Goal: Transaction & Acquisition: Download file/media

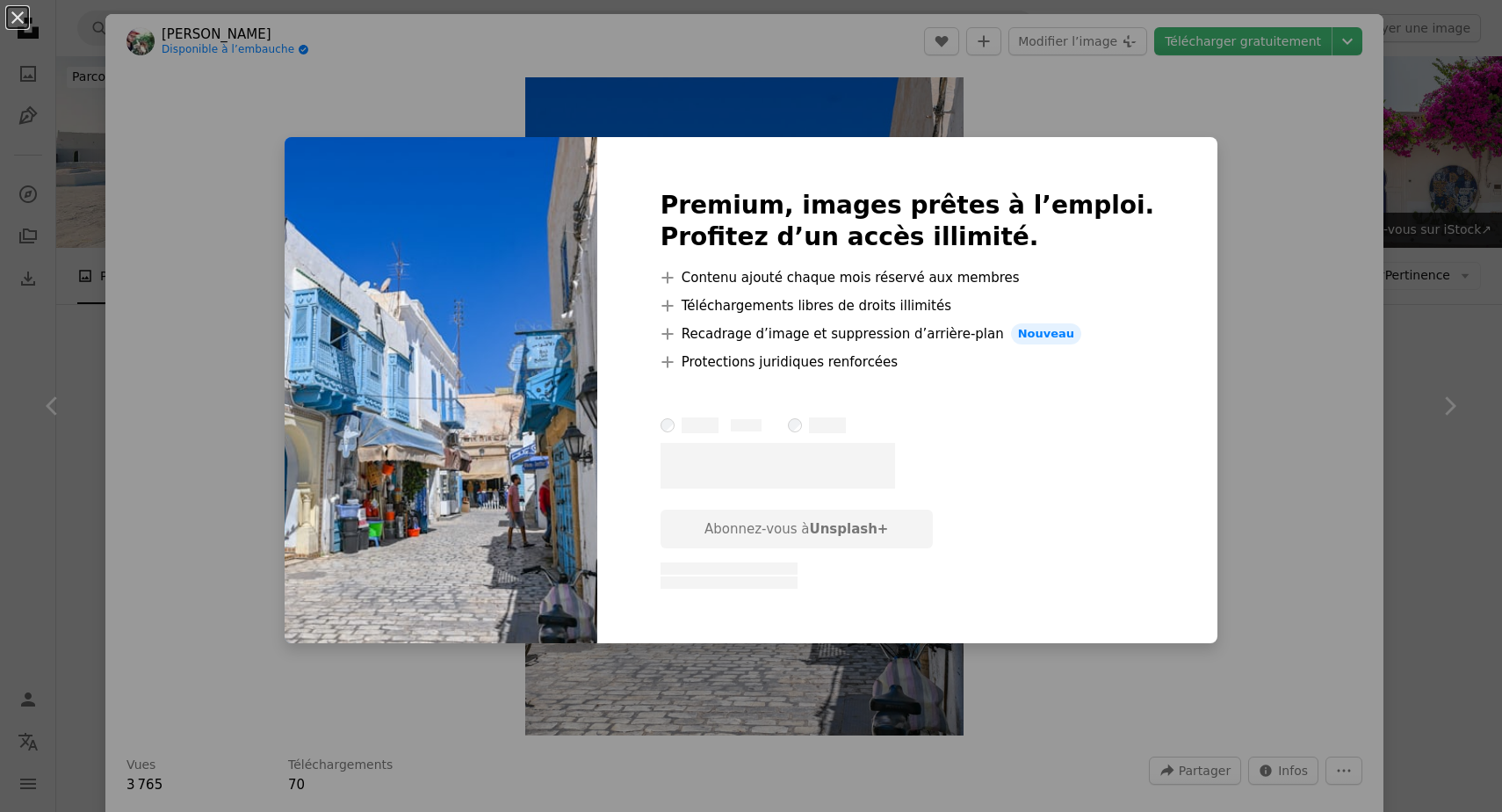
scroll to position [2667, 0]
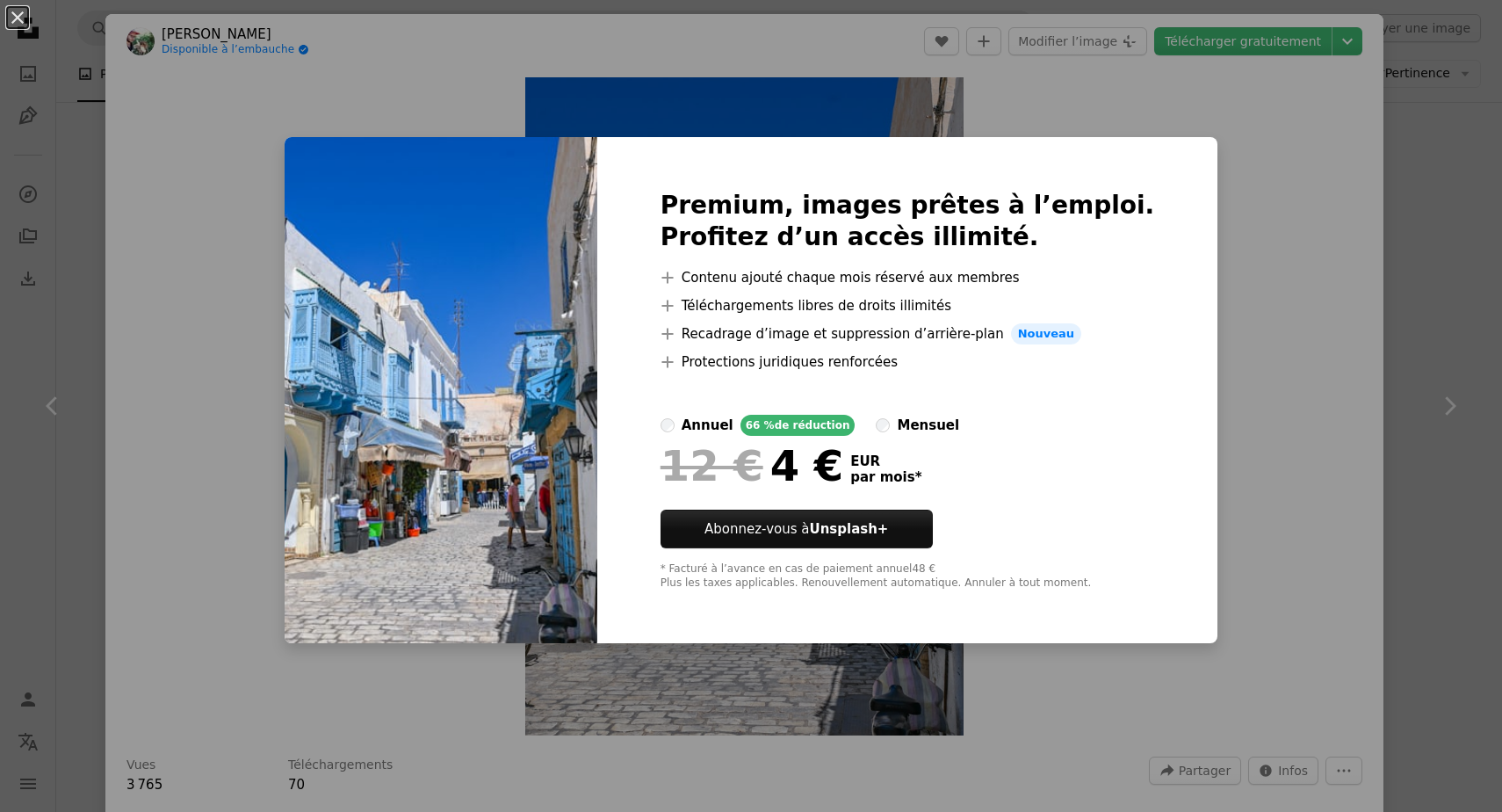
click at [1190, 200] on div "An X shape Premium, images prêtes à l’emploi. Profitez d’un accès illimité. A p…" at bounding box center [751, 406] width 1502 height 812
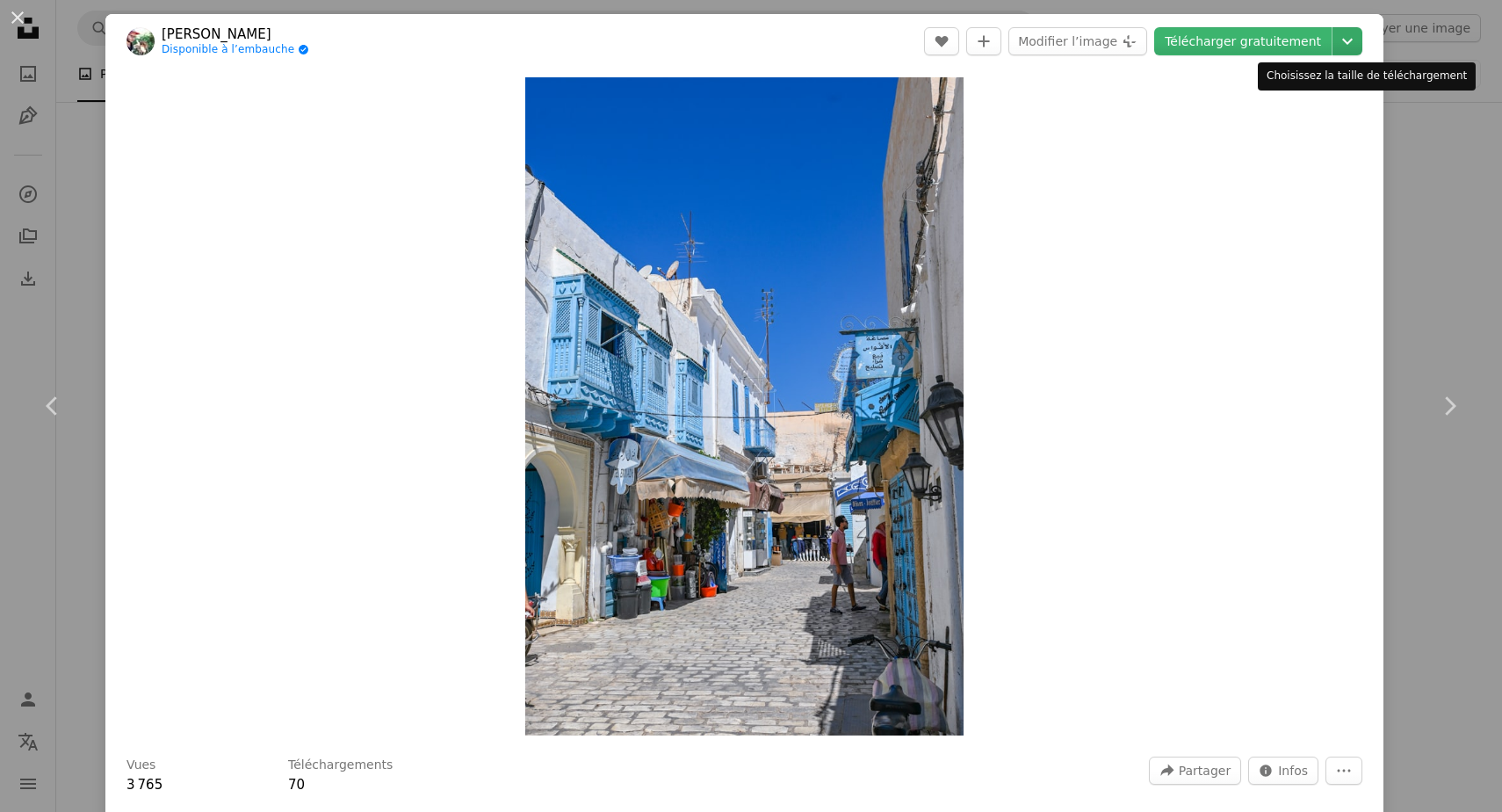
click at [1358, 39] on icon "Chevron down" at bounding box center [1347, 41] width 28 height 22
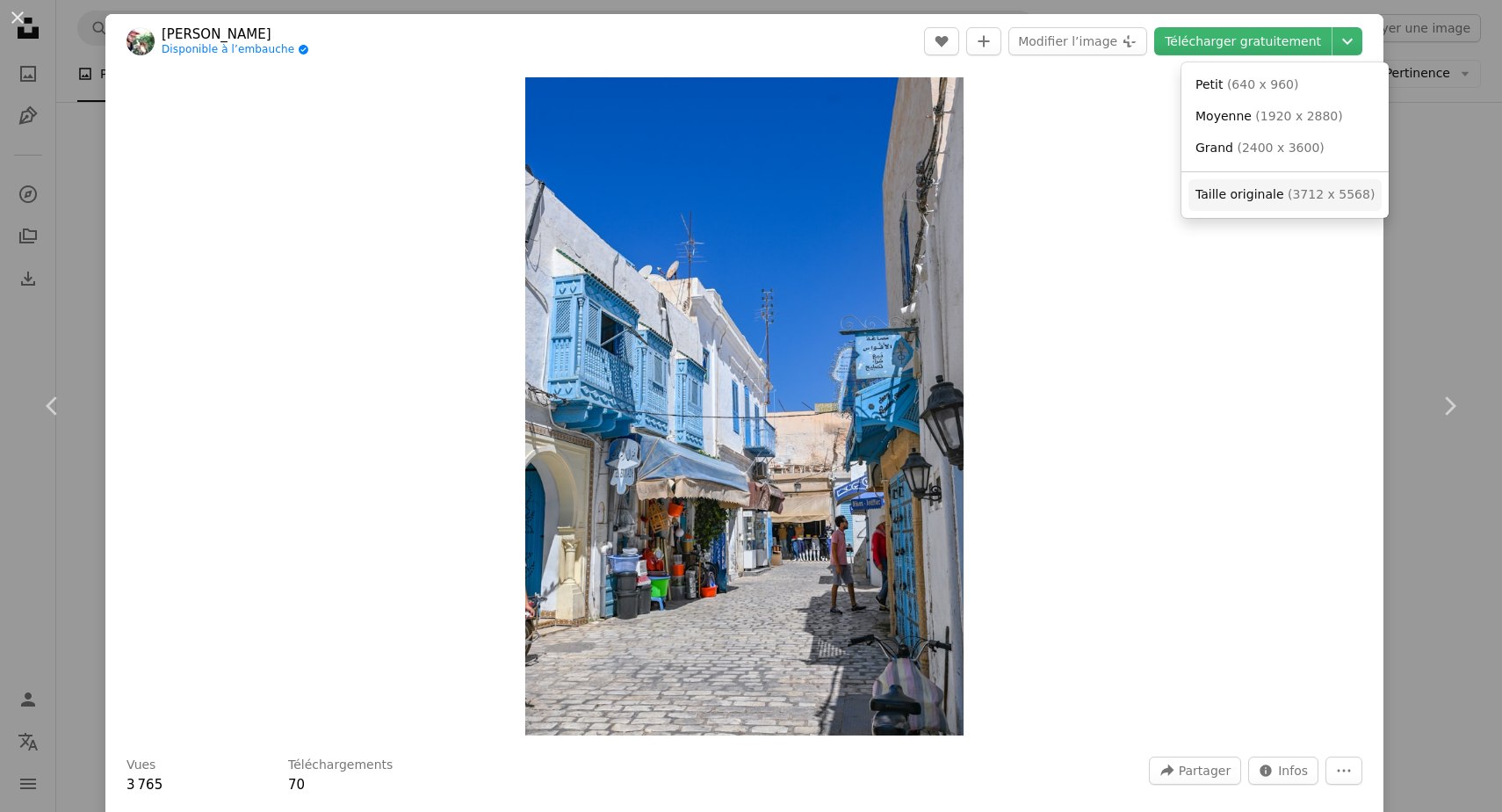
click at [1341, 209] on link "Taille originale ( 3712 x 5568 )" at bounding box center [1286, 195] width 194 height 31
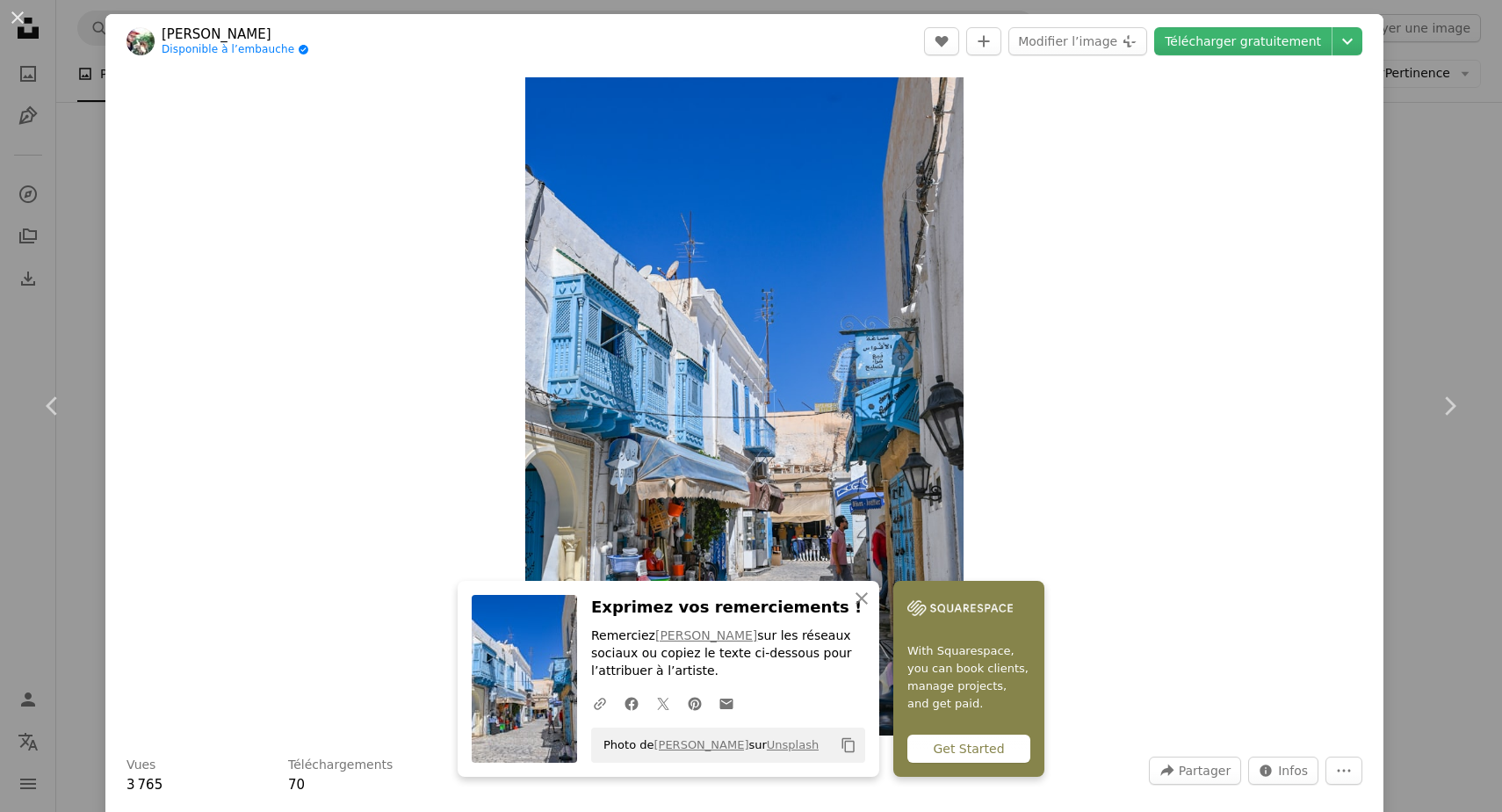
click at [1157, 303] on div "Zoom in" at bounding box center [745, 406] width 1278 height 676
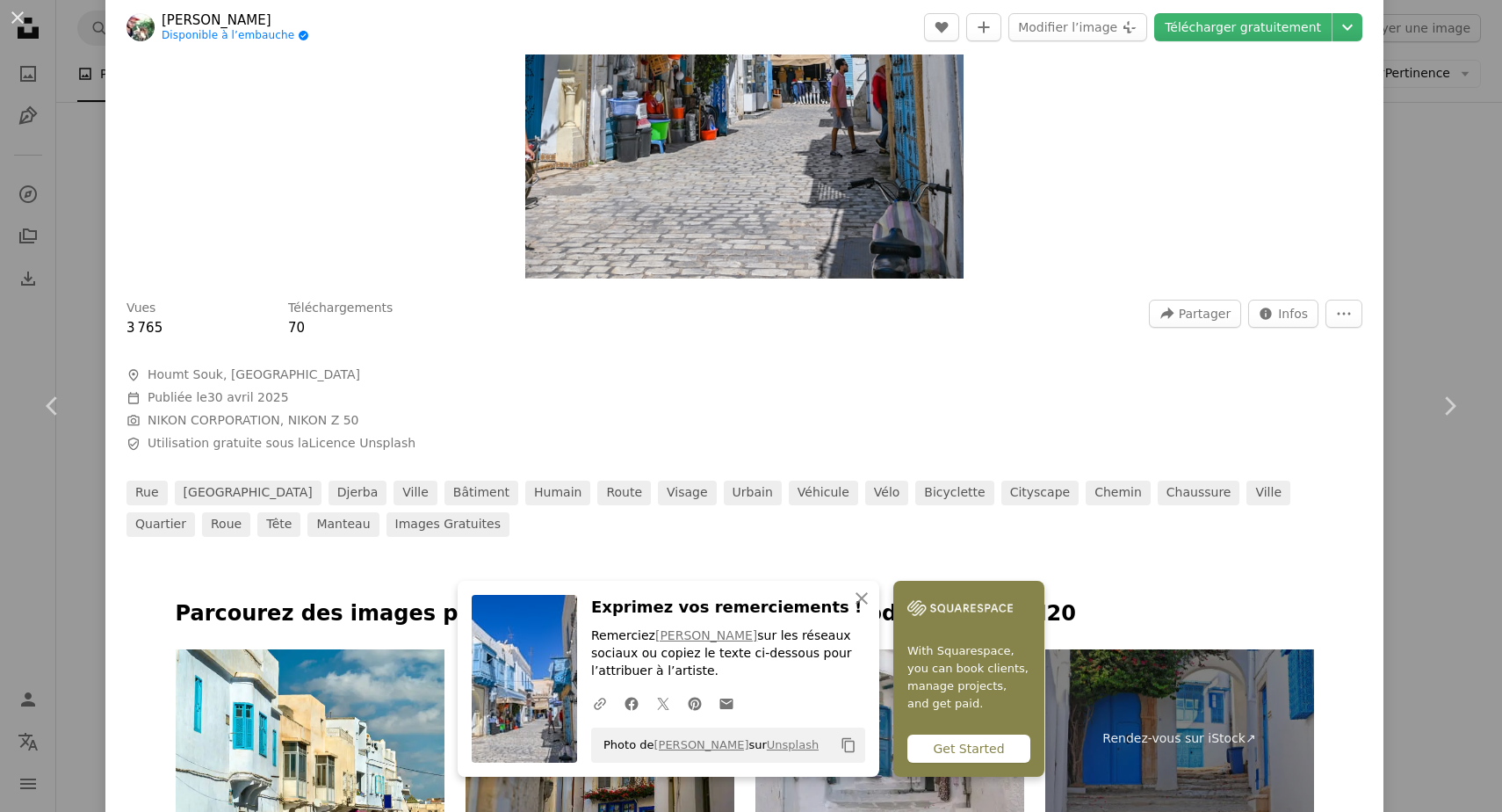
scroll to position [461, 0]
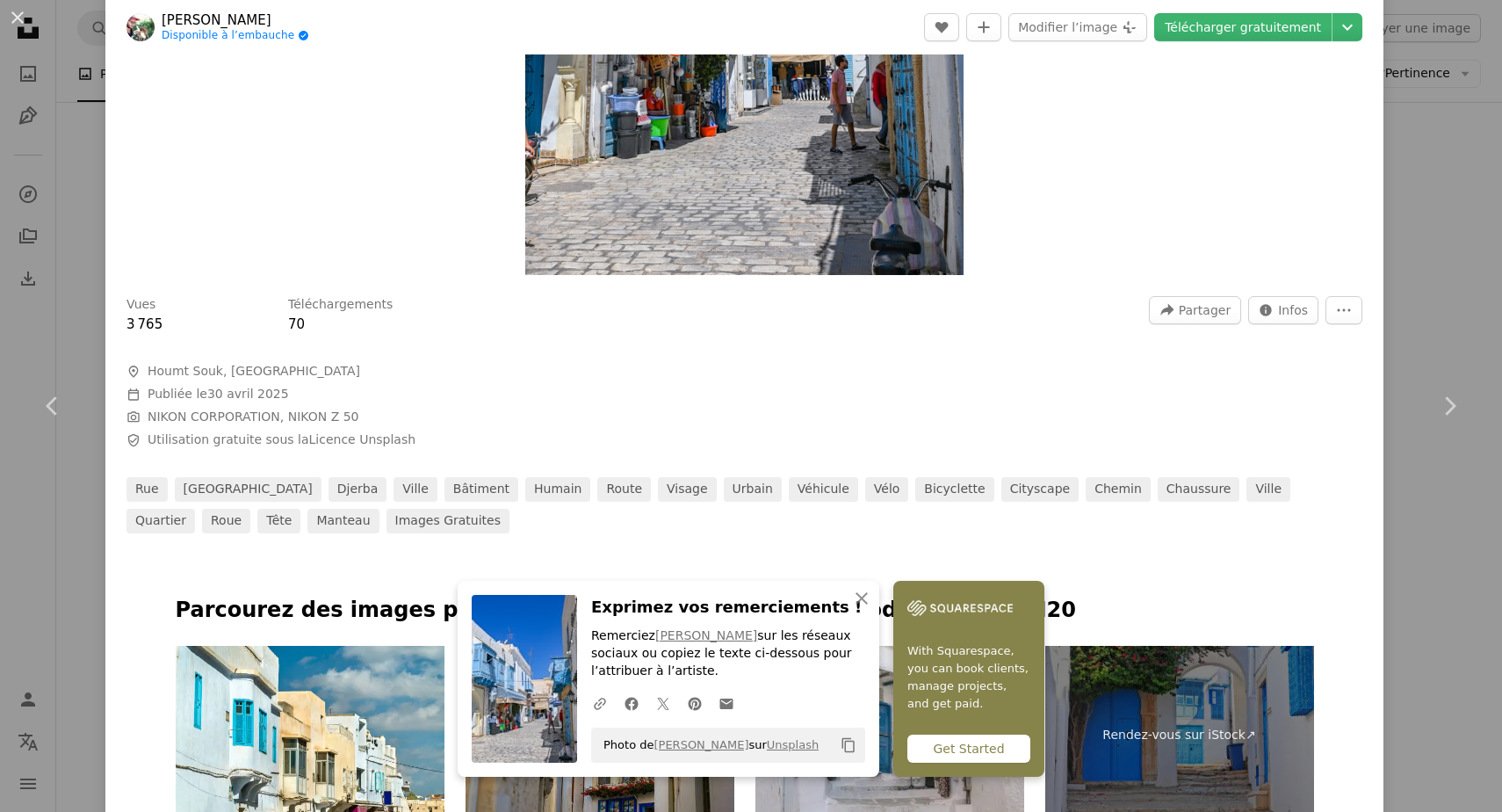
click at [847, 744] on icon "Copy content" at bounding box center [848, 744] width 16 height 16
click at [81, 279] on div "An X shape Chevron left Chevron right [PERSON_NAME] Disponible à l’embauche A c…" at bounding box center [751, 406] width 1502 height 812
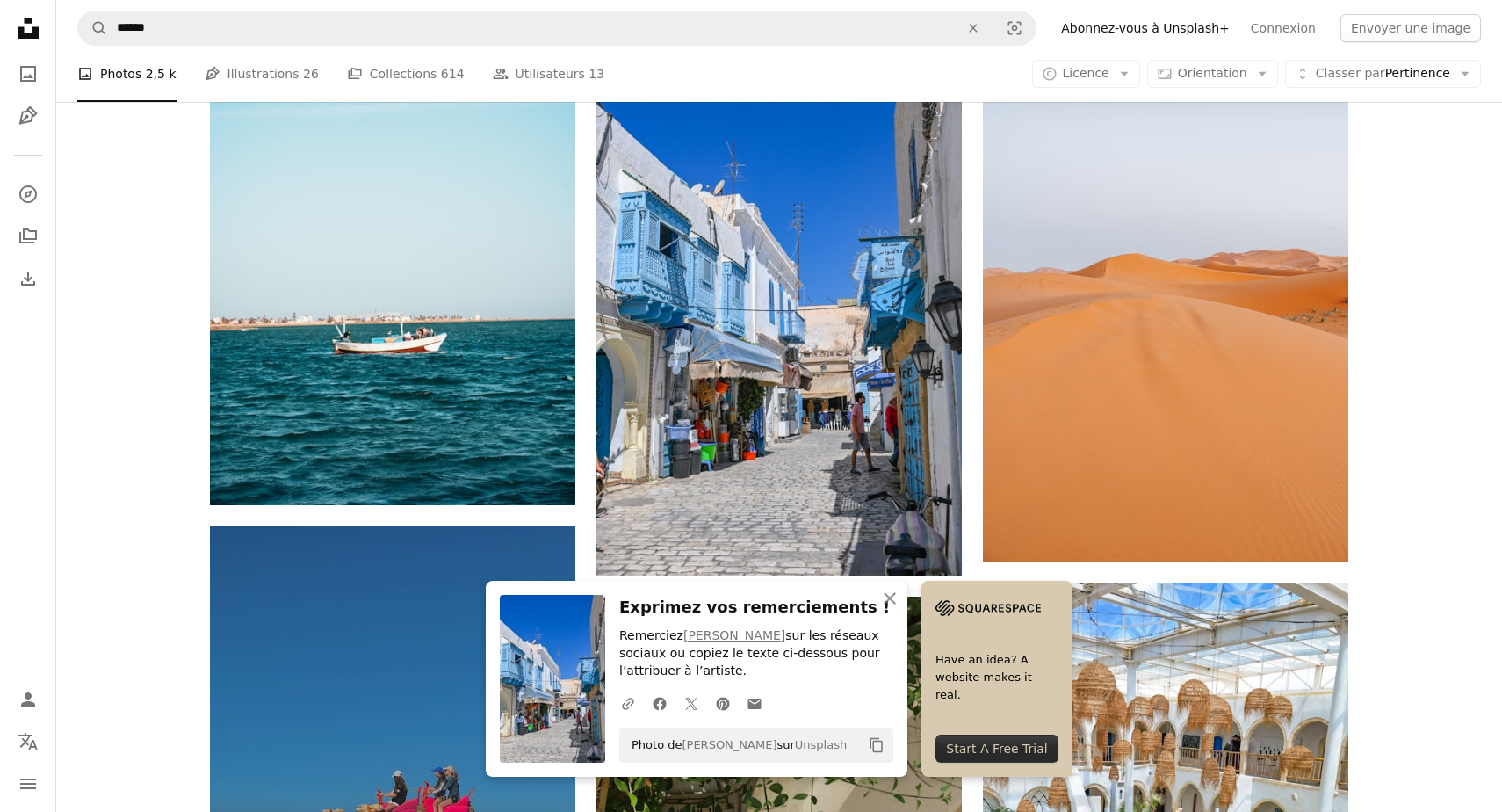
scroll to position [3136, 0]
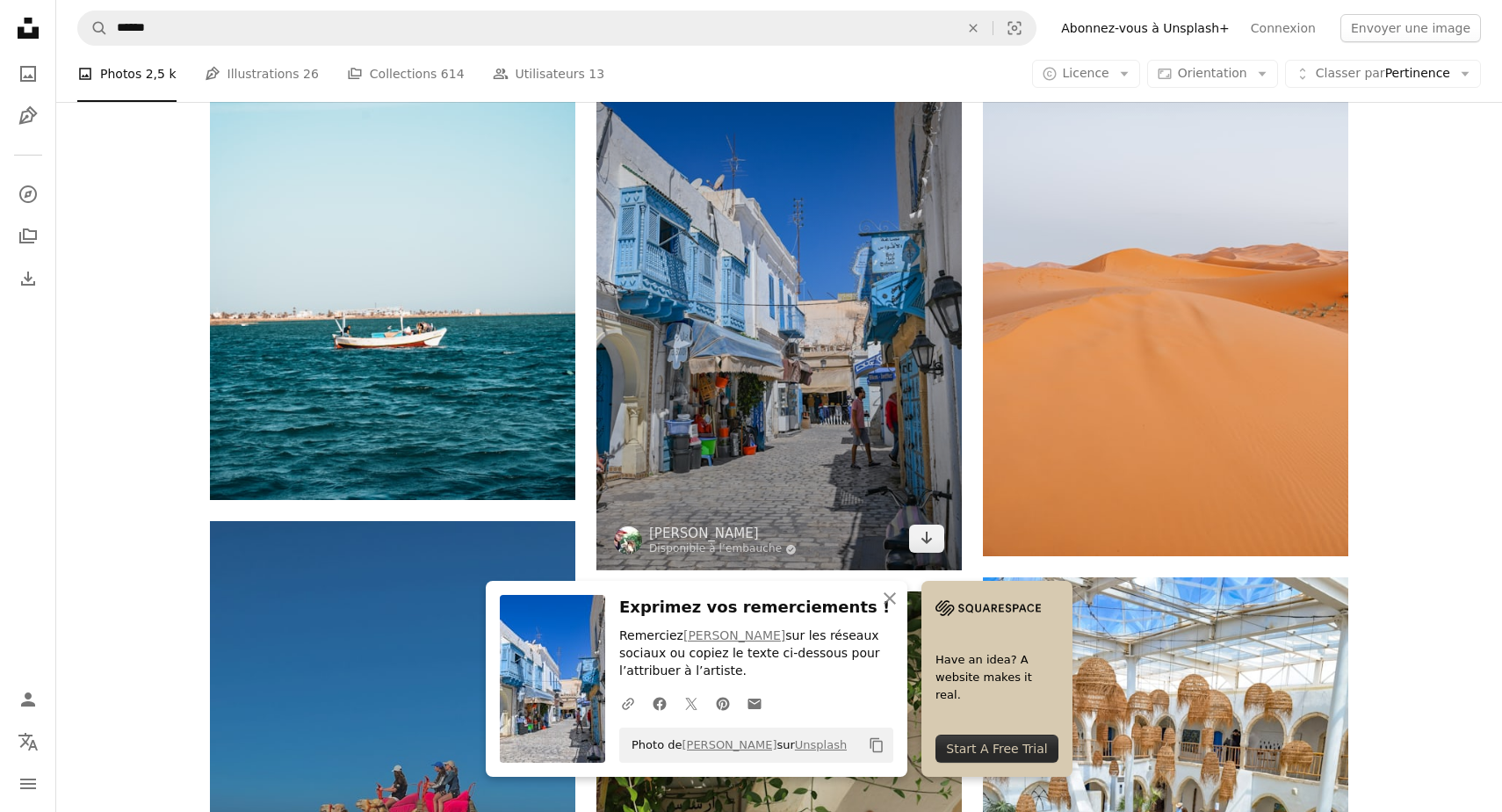
click at [840, 398] on img at bounding box center [780, 295] width 366 height 548
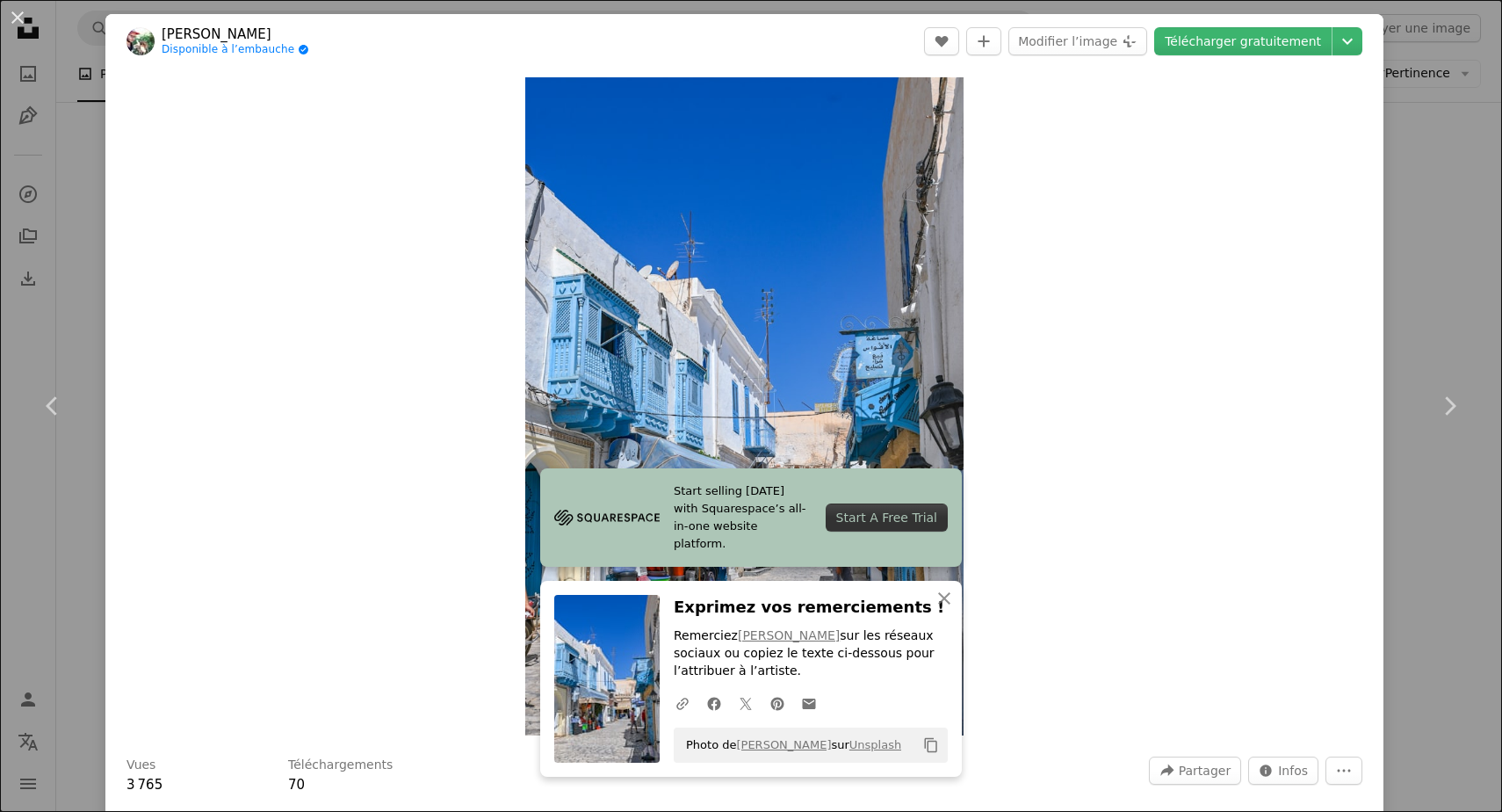
click at [895, 744] on div "Photo de [PERSON_NAME] sur Unsplash Copy content" at bounding box center [811, 744] width 274 height 35
click at [933, 748] on icon "Copy content" at bounding box center [932, 744] width 16 height 16
